Goal: Task Accomplishment & Management: Use online tool/utility

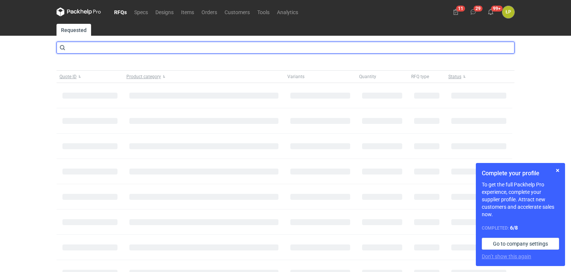
click at [227, 48] on input "text" at bounding box center [285, 48] width 458 height 12
type input "cbcr"
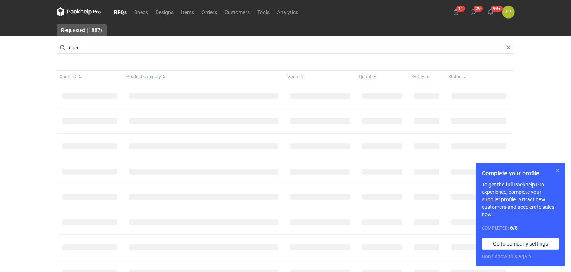
click at [556, 173] on button "button" at bounding box center [557, 170] width 9 height 9
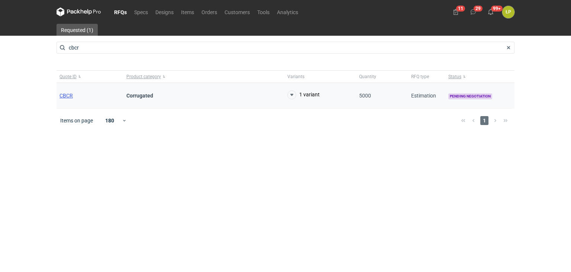
click at [70, 94] on span "CBCR" at bounding box center [65, 95] width 13 height 6
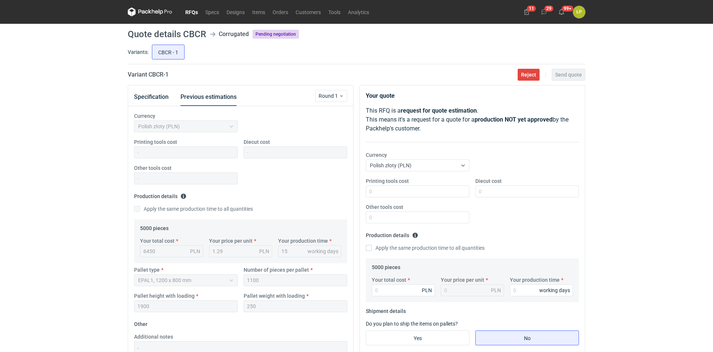
click at [154, 75] on h2 "Variant CBCR - 1" at bounding box center [148, 74] width 41 height 9
copy h2 "CBCR"
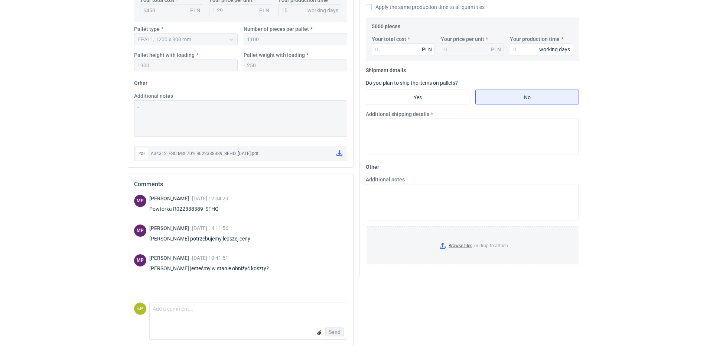
click at [212, 208] on div "Powtórka R022338389_SFHQ" at bounding box center [188, 208] width 79 height 7
copy div "R022338389_SFHQ"
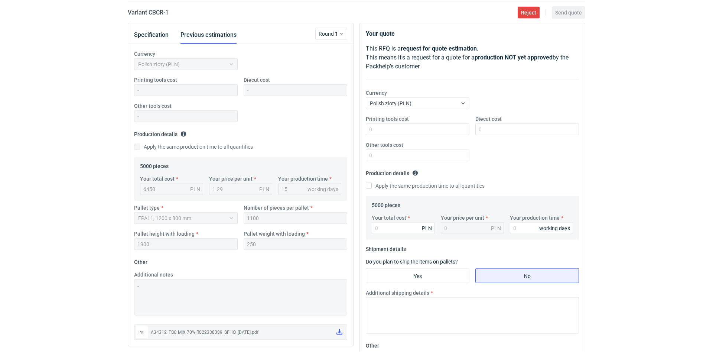
scroll to position [52, 0]
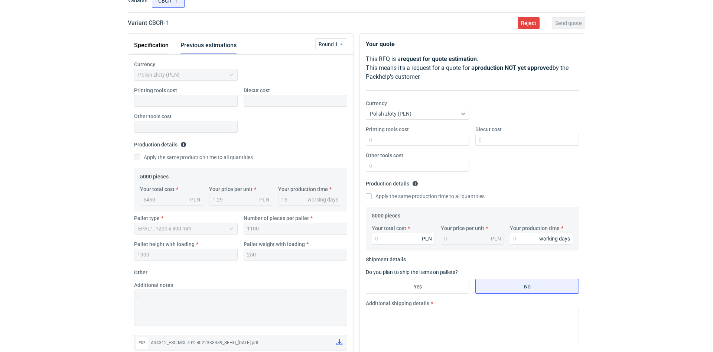
click at [163, 51] on button "Specification" at bounding box center [151, 45] width 35 height 18
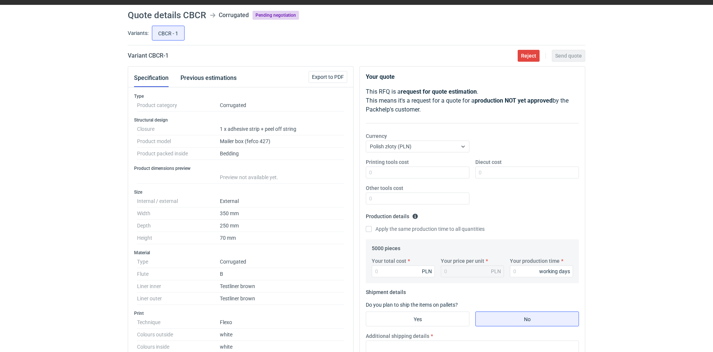
scroll to position [0, 0]
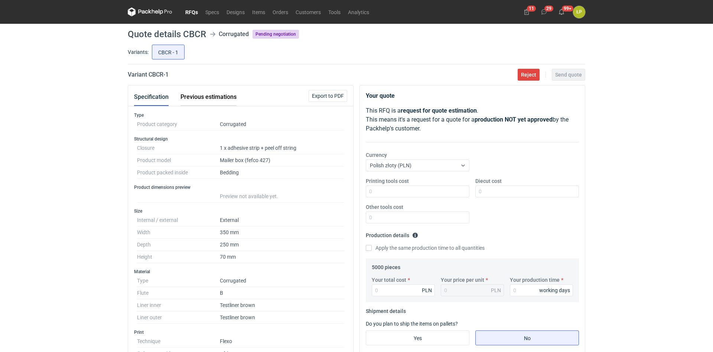
click at [201, 98] on button "Previous estimations" at bounding box center [209, 97] width 56 height 18
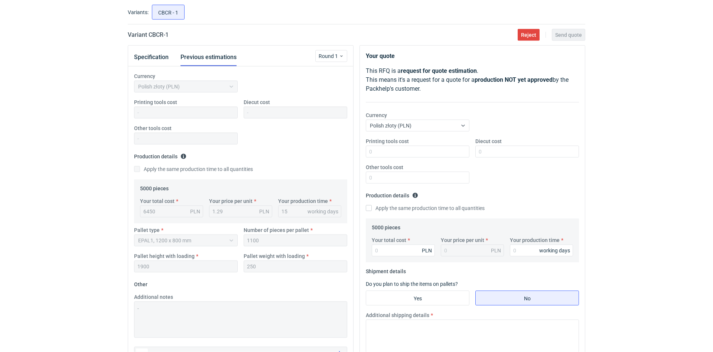
scroll to position [63, 0]
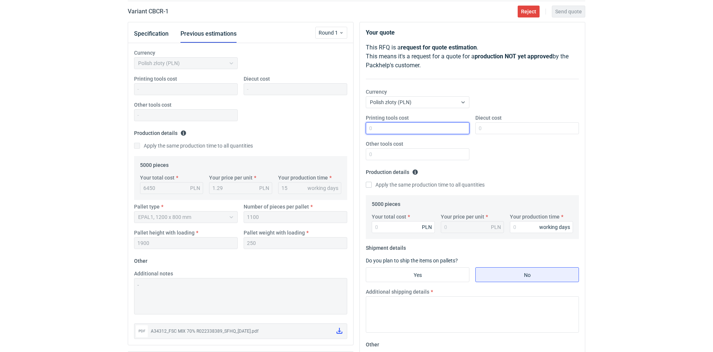
click at [389, 127] on input "Printing tools cost" at bounding box center [418, 128] width 104 height 12
type input "0"
click at [508, 131] on input "Diecut cost" at bounding box center [527, 128] width 104 height 12
type input "0"
click at [451, 153] on input "Other tools cost" at bounding box center [418, 154] width 104 height 12
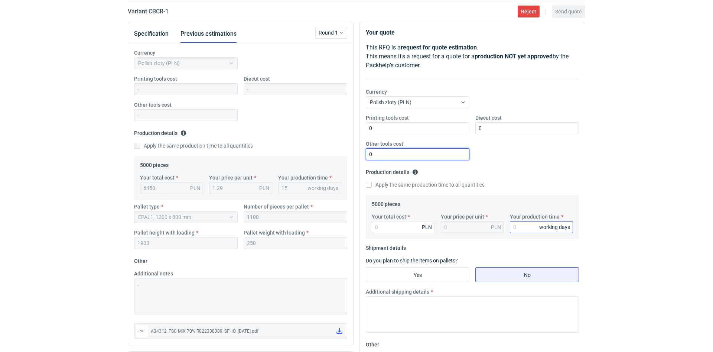
type input "0"
click at [517, 222] on input "Your production time" at bounding box center [541, 227] width 63 height 12
type input "15"
click at [407, 232] on input "Your total cost" at bounding box center [403, 227] width 63 height 12
type input "6200"
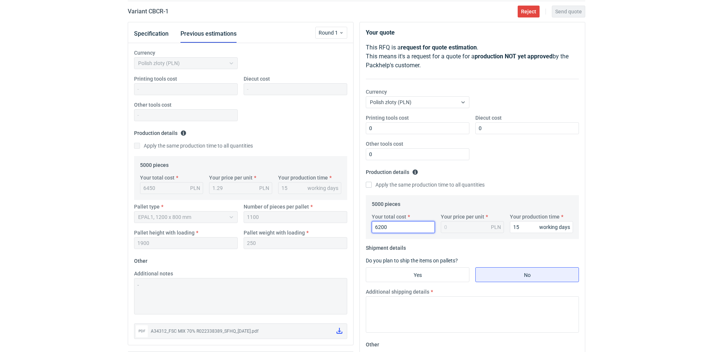
type input "1.24"
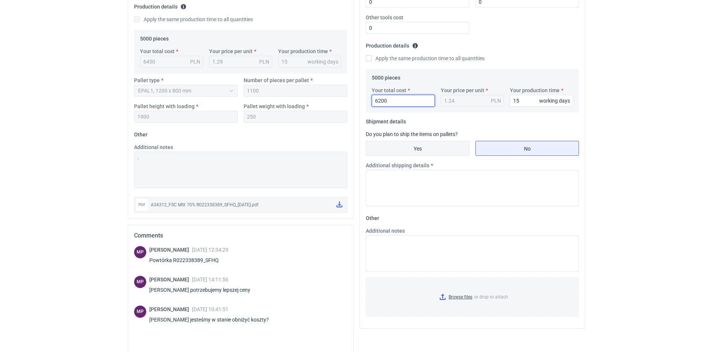
type input "6200"
click at [445, 147] on input "Yes" at bounding box center [417, 148] width 103 height 14
radio input "true"
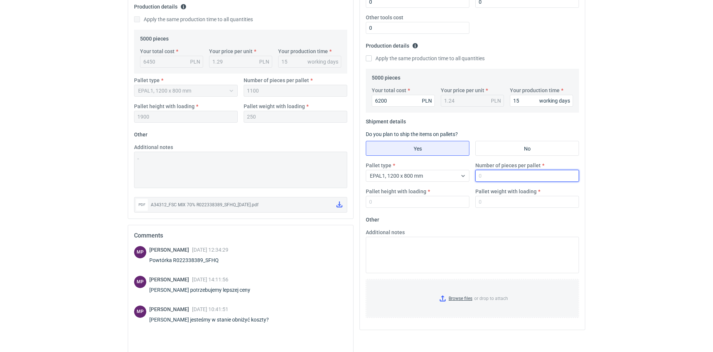
click at [496, 175] on input "Number of pieces per pallet" at bounding box center [527, 176] width 104 height 12
type input "1100"
click at [442, 201] on input "Pallet height with loading" at bounding box center [418, 202] width 104 height 12
type input "1800"
click at [489, 201] on input "Pallet weight with loading" at bounding box center [527, 202] width 104 height 12
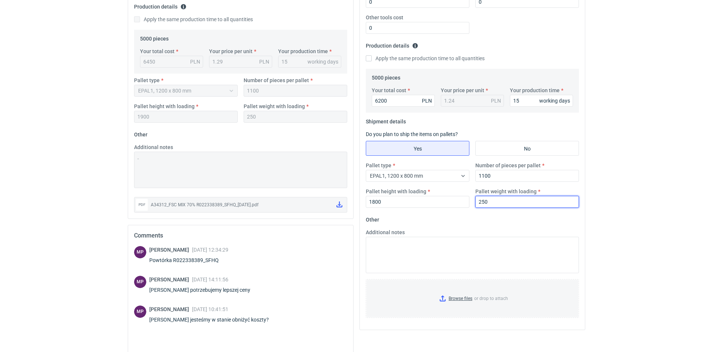
type input "250"
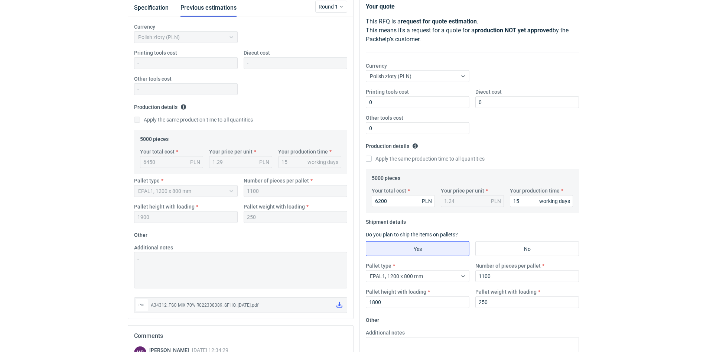
scroll to position [52, 0]
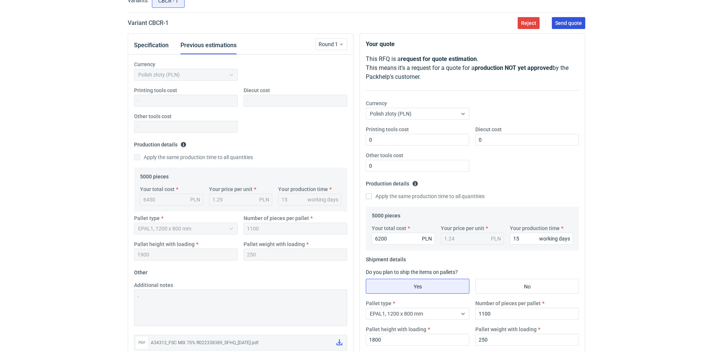
click at [570, 24] on span "Send quote" at bounding box center [568, 22] width 27 height 5
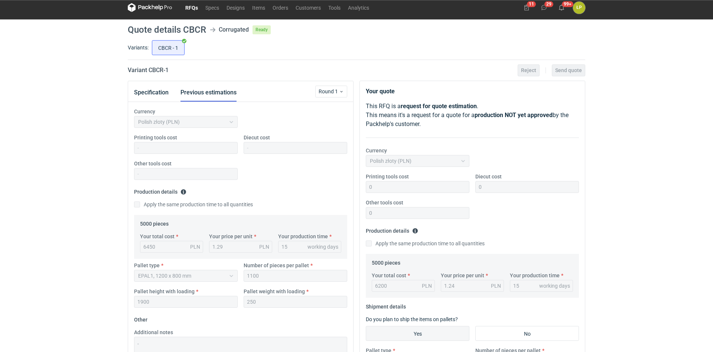
scroll to position [0, 0]
